Goal: Find specific page/section: Find specific page/section

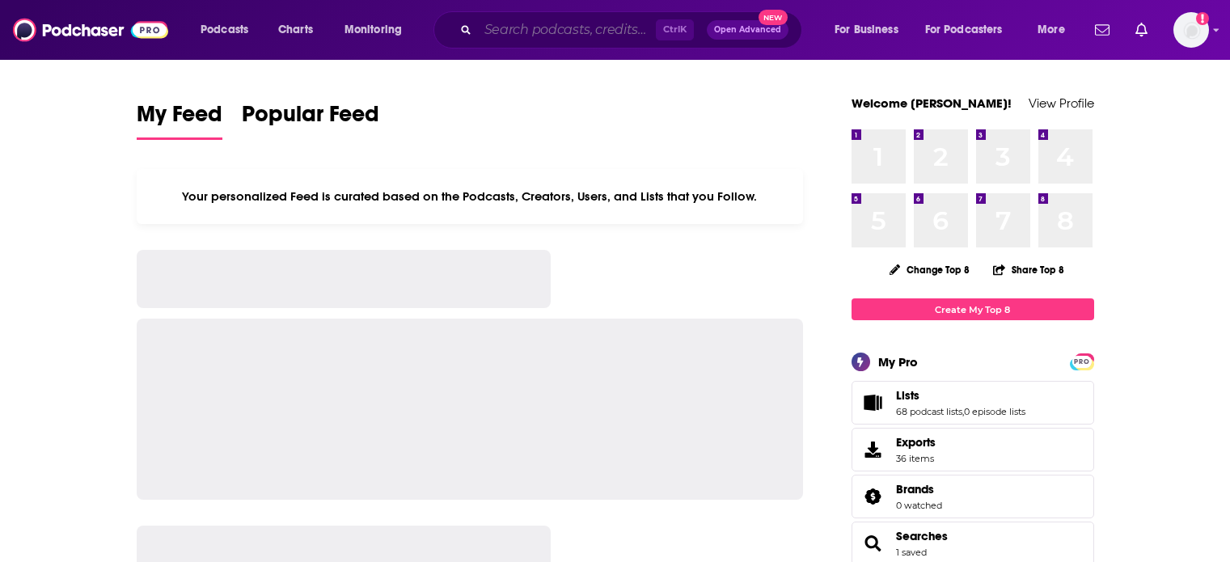
click at [479, 36] on input "Search podcasts, credits, & more..." at bounding box center [567, 30] width 178 height 26
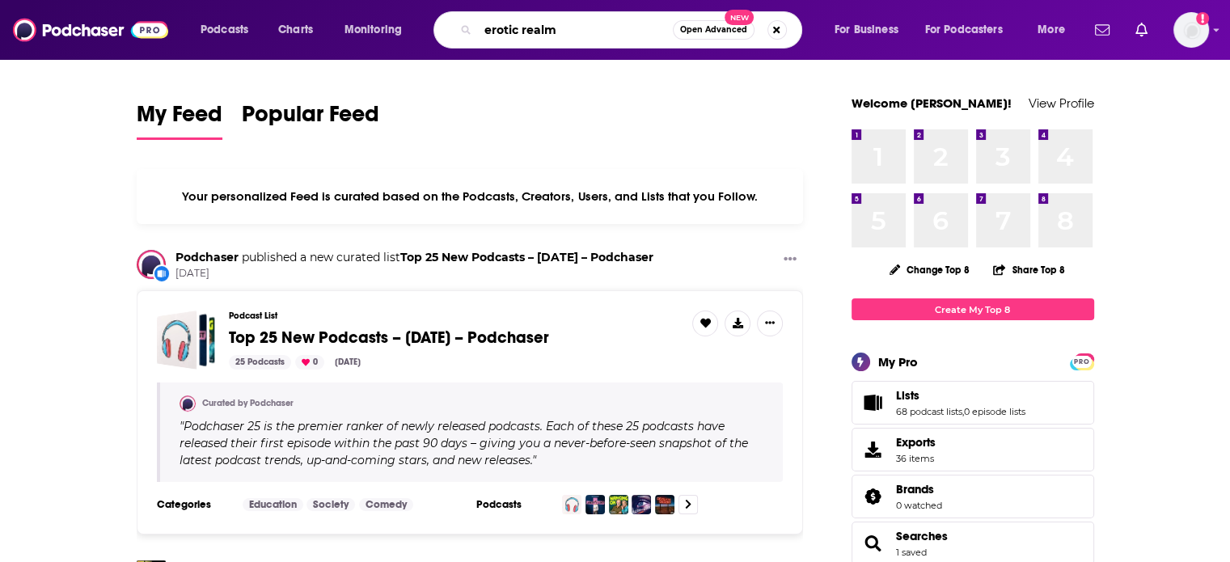
type input "erotic realm"
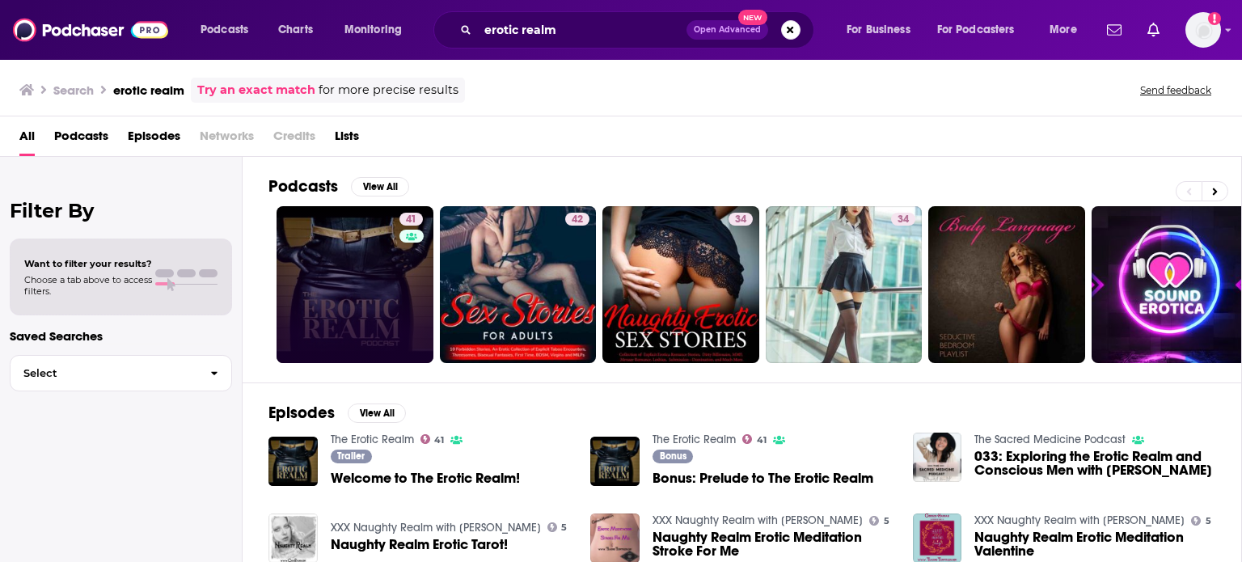
drag, startPoint x: 396, startPoint y: 226, endPoint x: 386, endPoint y: 250, distance: 25.7
click at [386, 250] on link "41" at bounding box center [355, 284] width 157 height 157
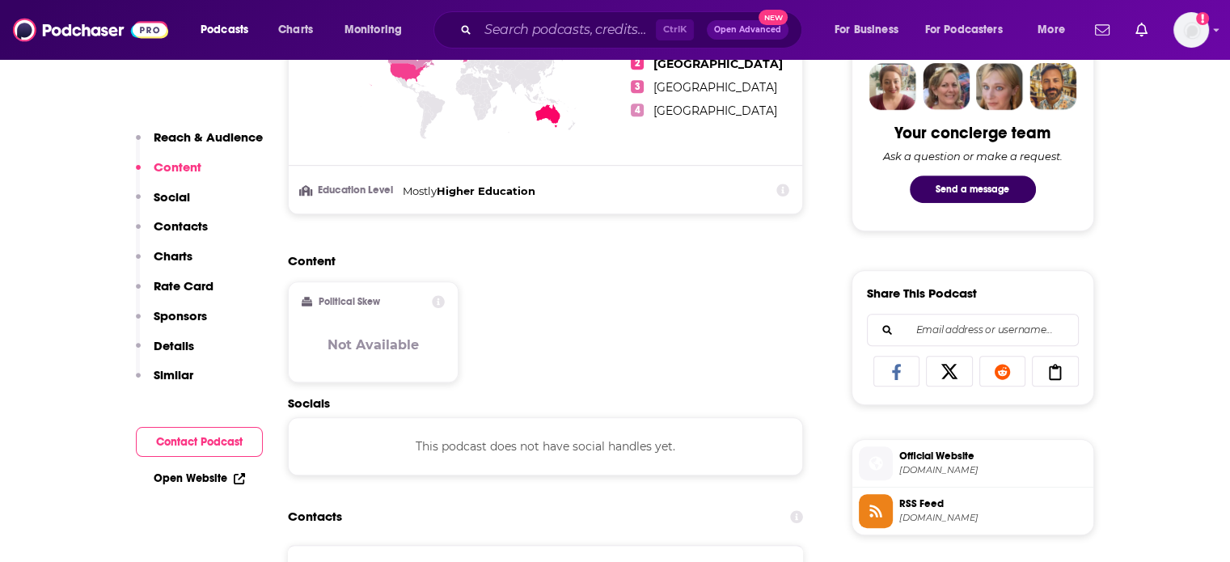
scroll to position [970, 0]
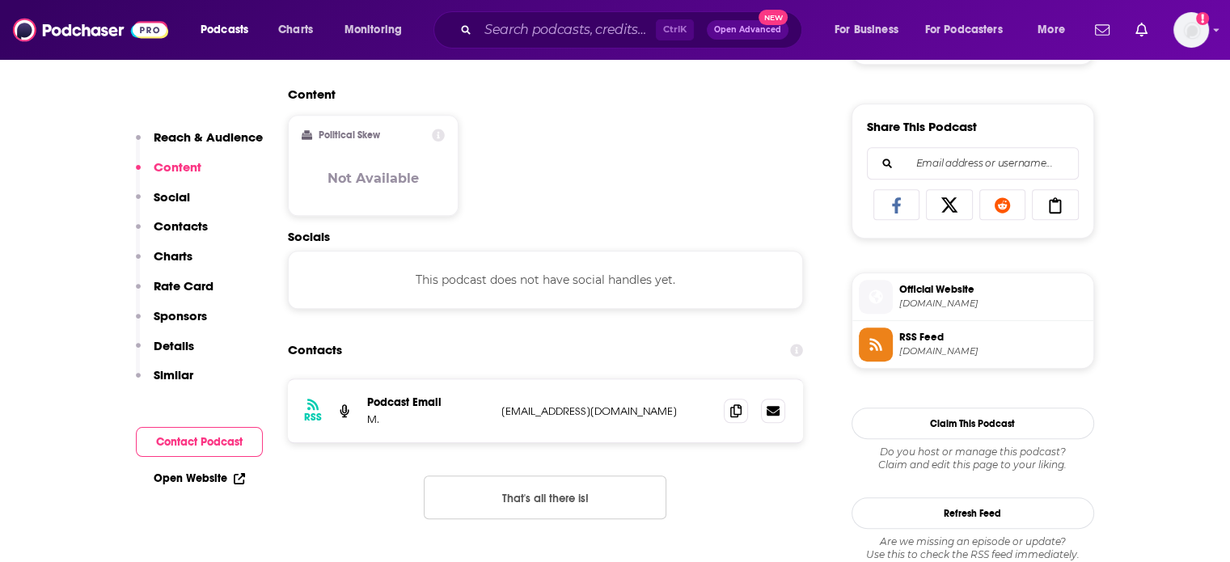
click at [924, 342] on span "RSS Feed" at bounding box center [993, 337] width 188 height 15
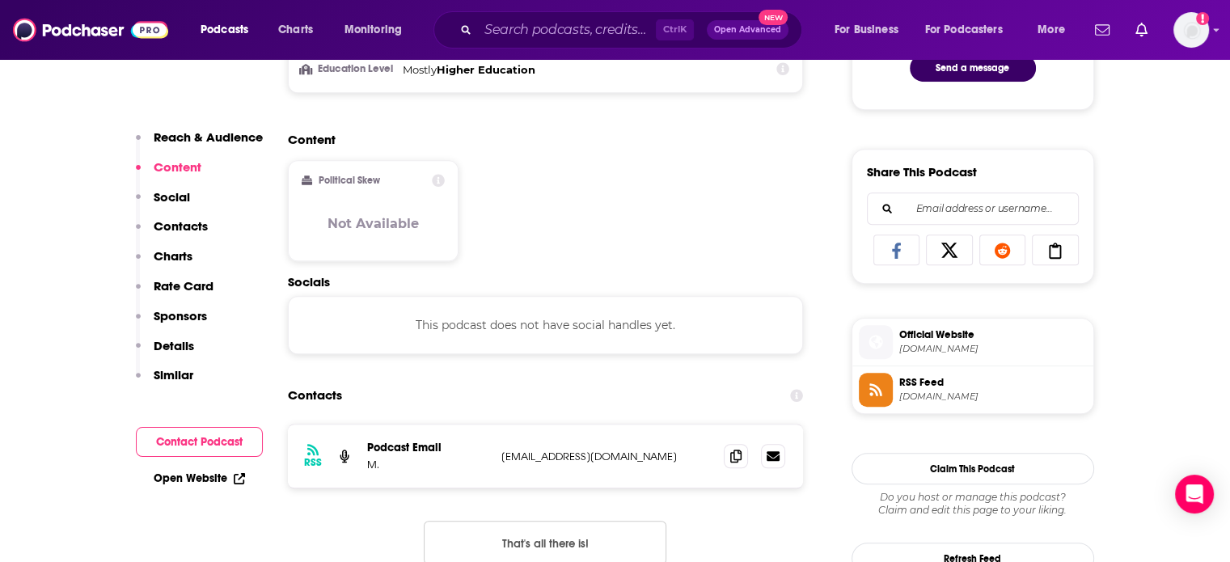
scroll to position [889, 0]
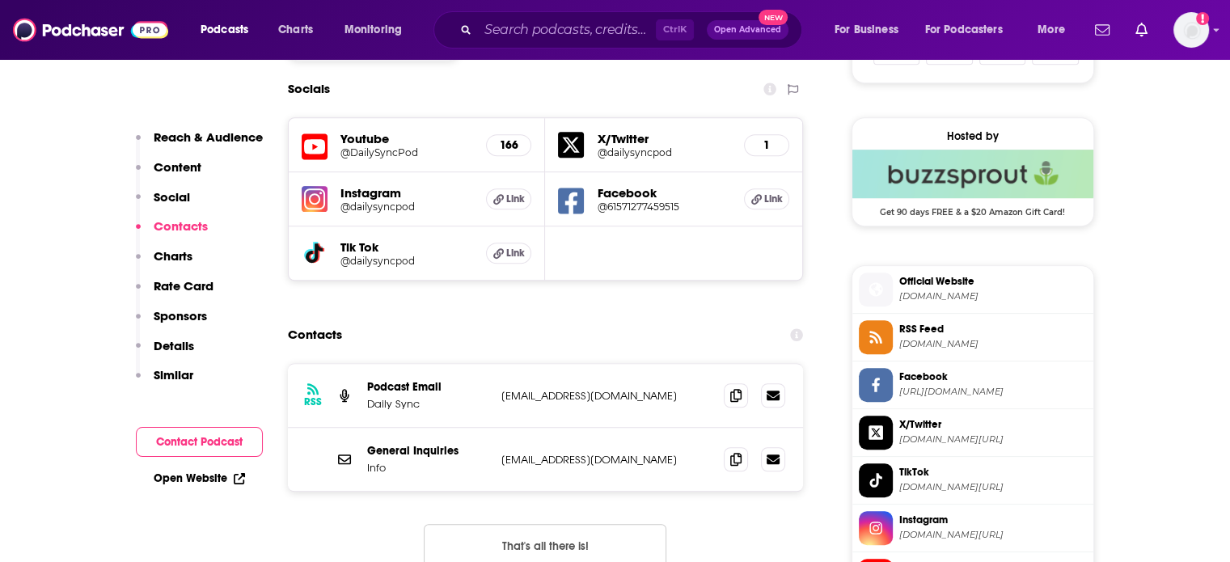
scroll to position [1213, 0]
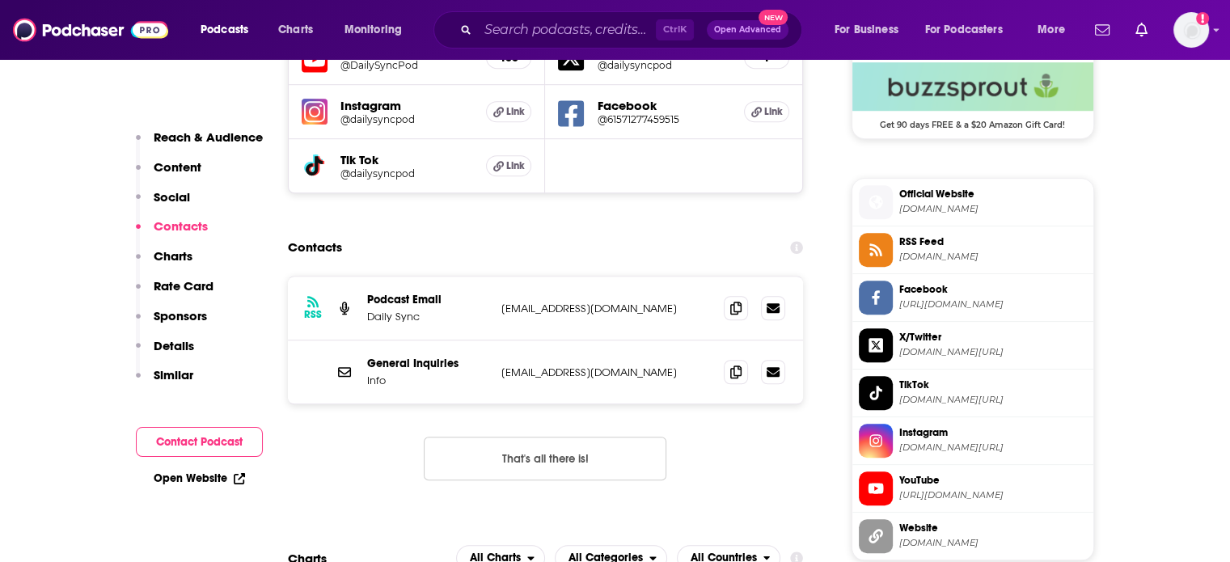
click at [973, 243] on span "RSS Feed" at bounding box center [993, 241] width 188 height 15
